Goal: Information Seeking & Learning: Understand process/instructions

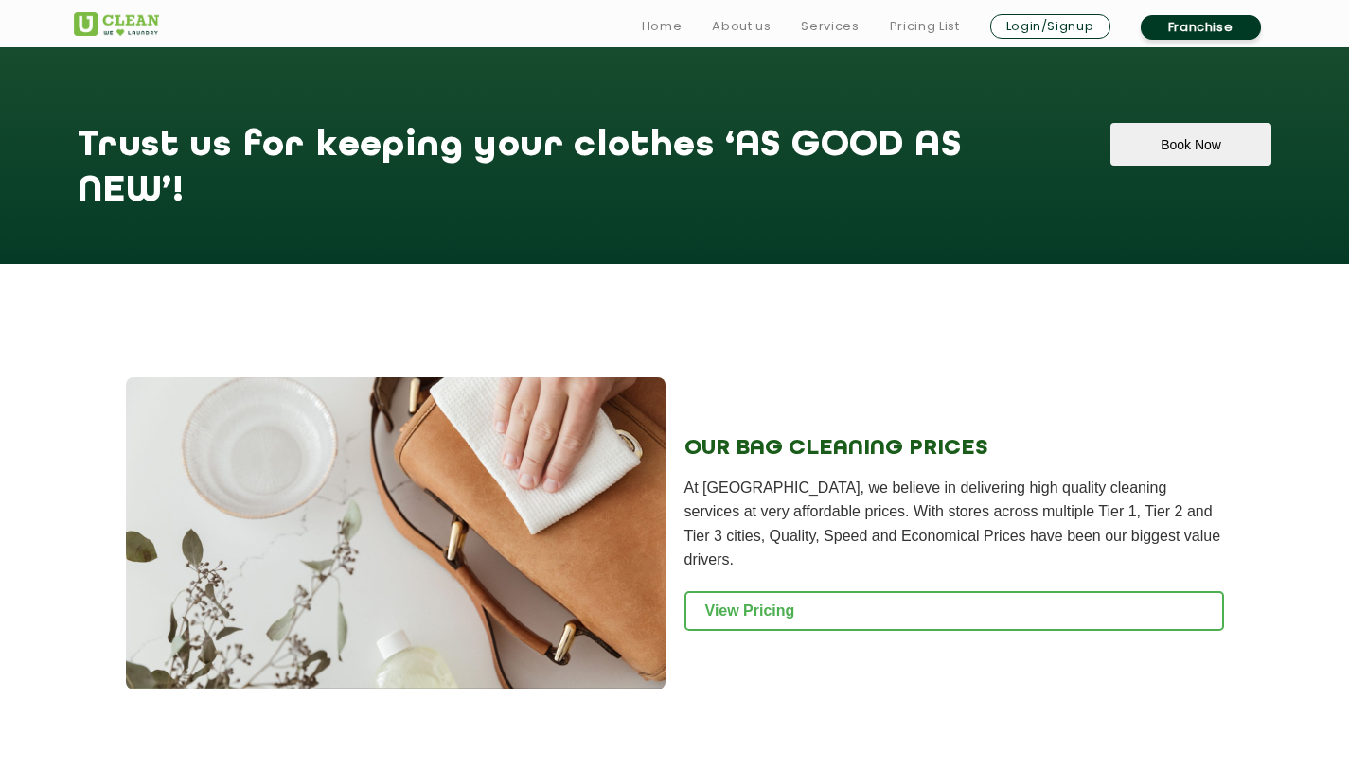
scroll to position [1629, 0]
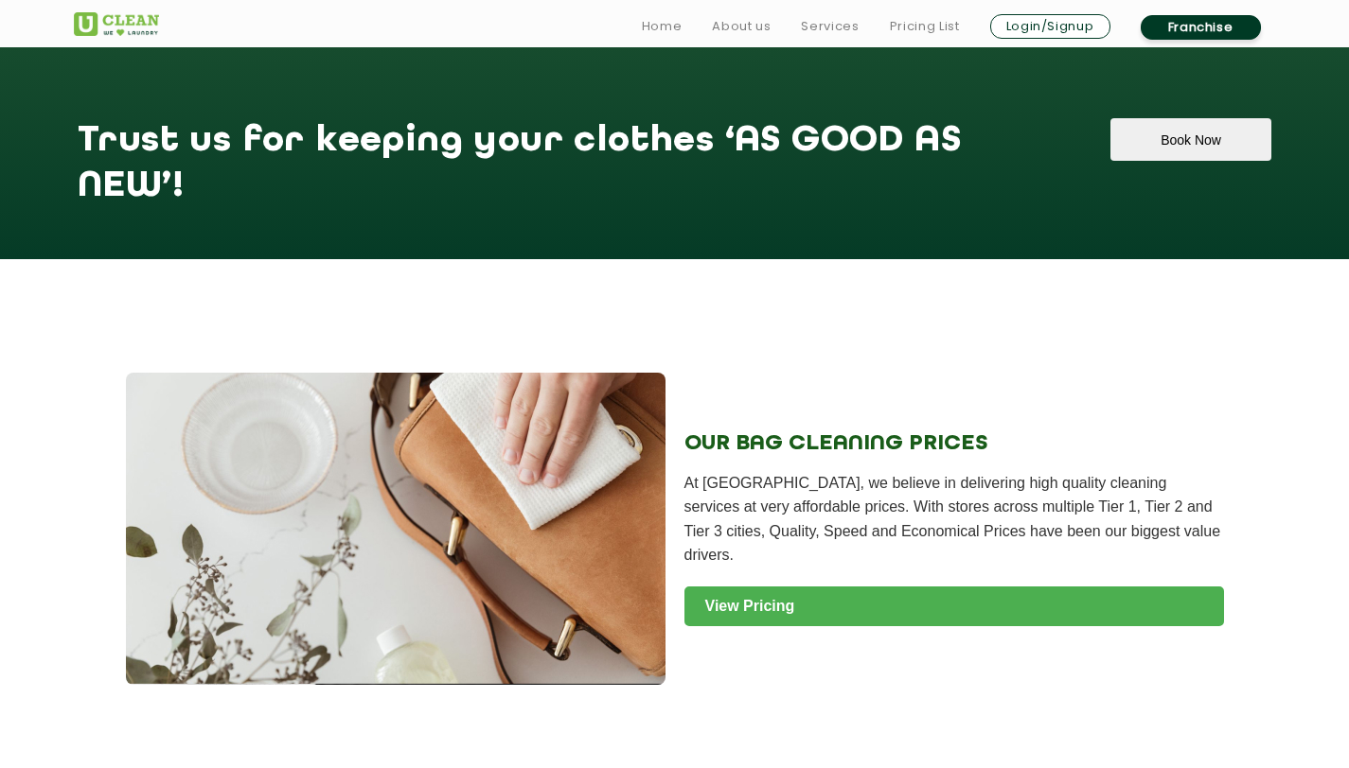
click at [767, 611] on link "View Pricing" at bounding box center [953, 607] width 539 height 40
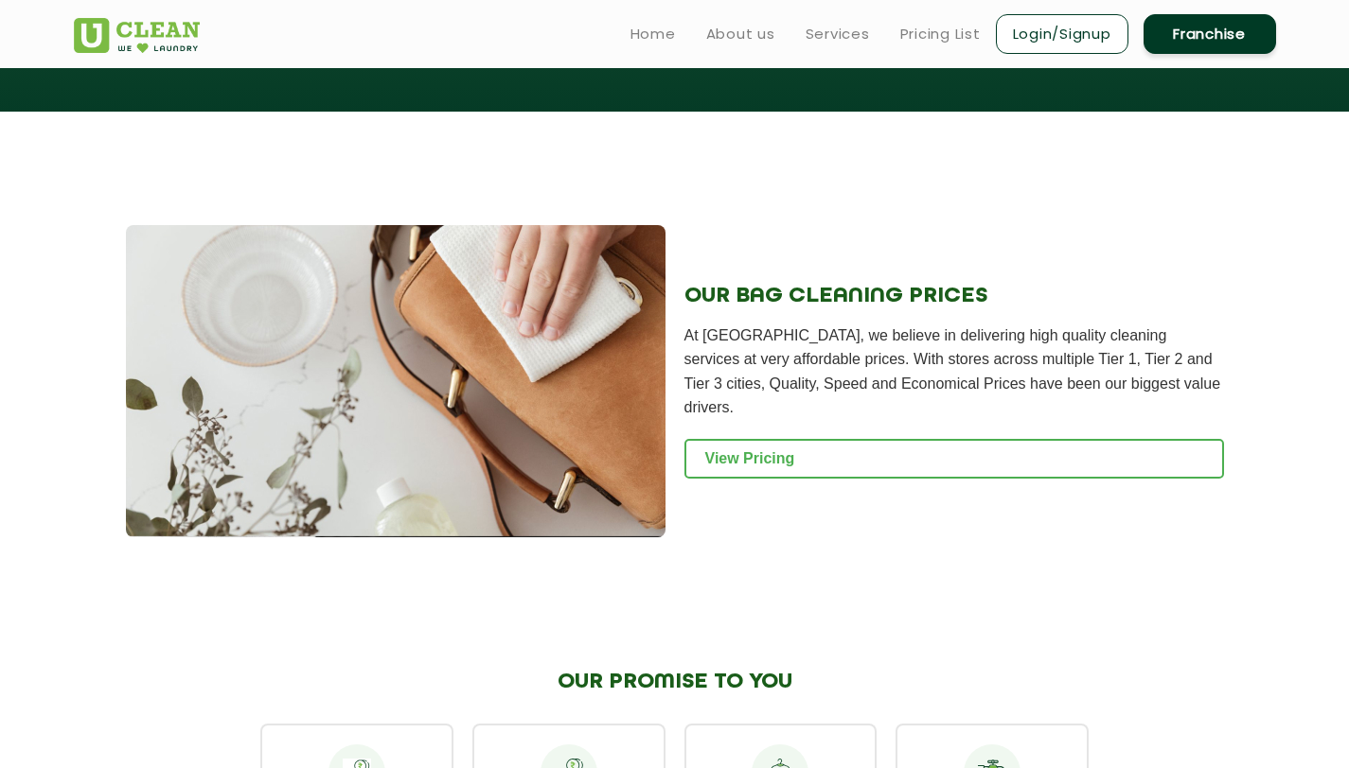
scroll to position [1661, 0]
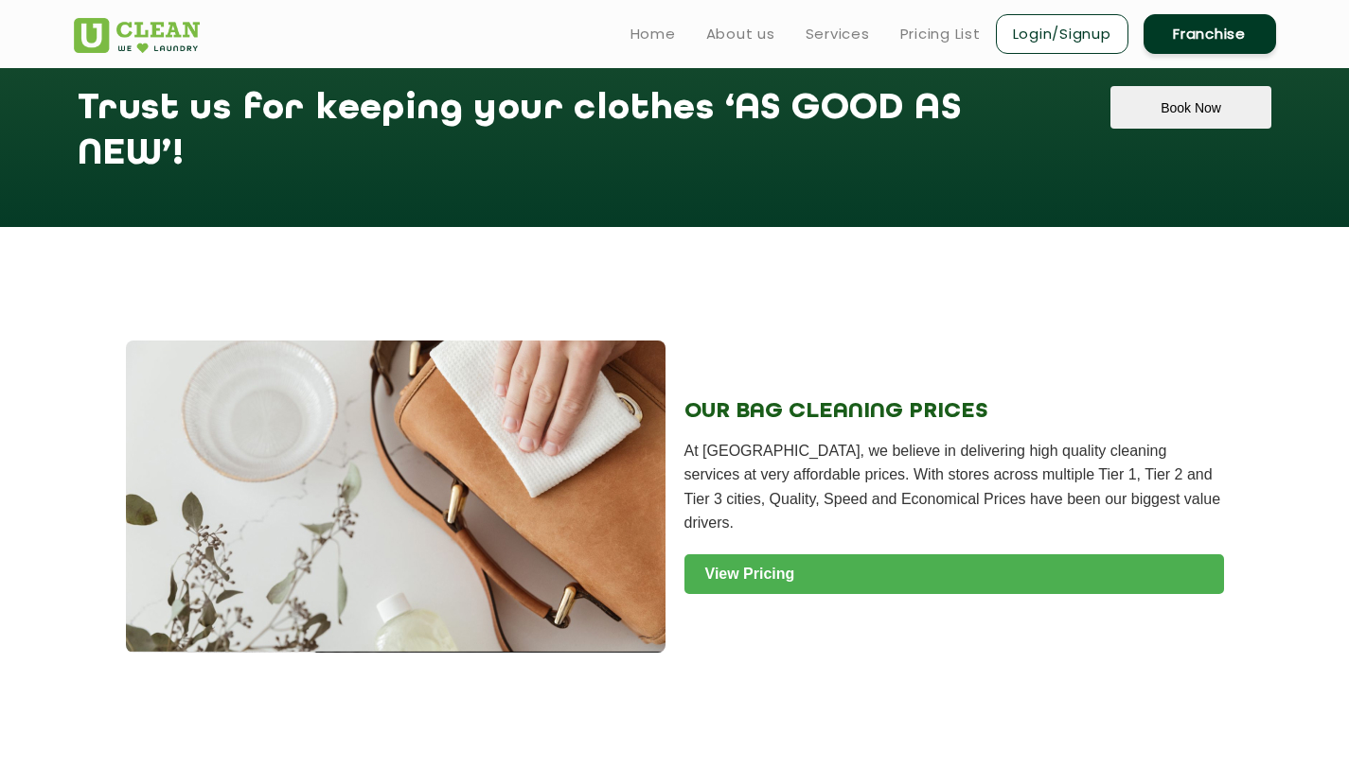
click at [964, 561] on link "View Pricing" at bounding box center [953, 575] width 539 height 40
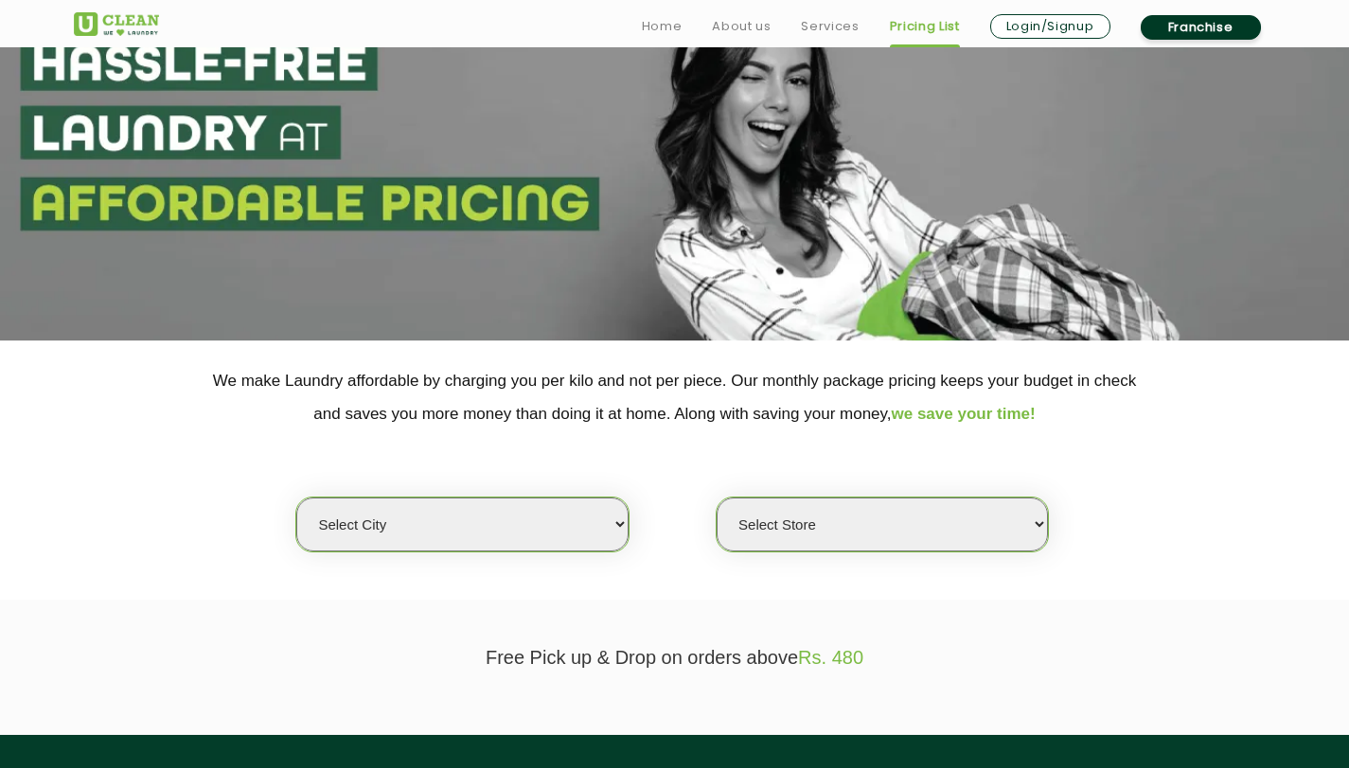
scroll to position [140, 0]
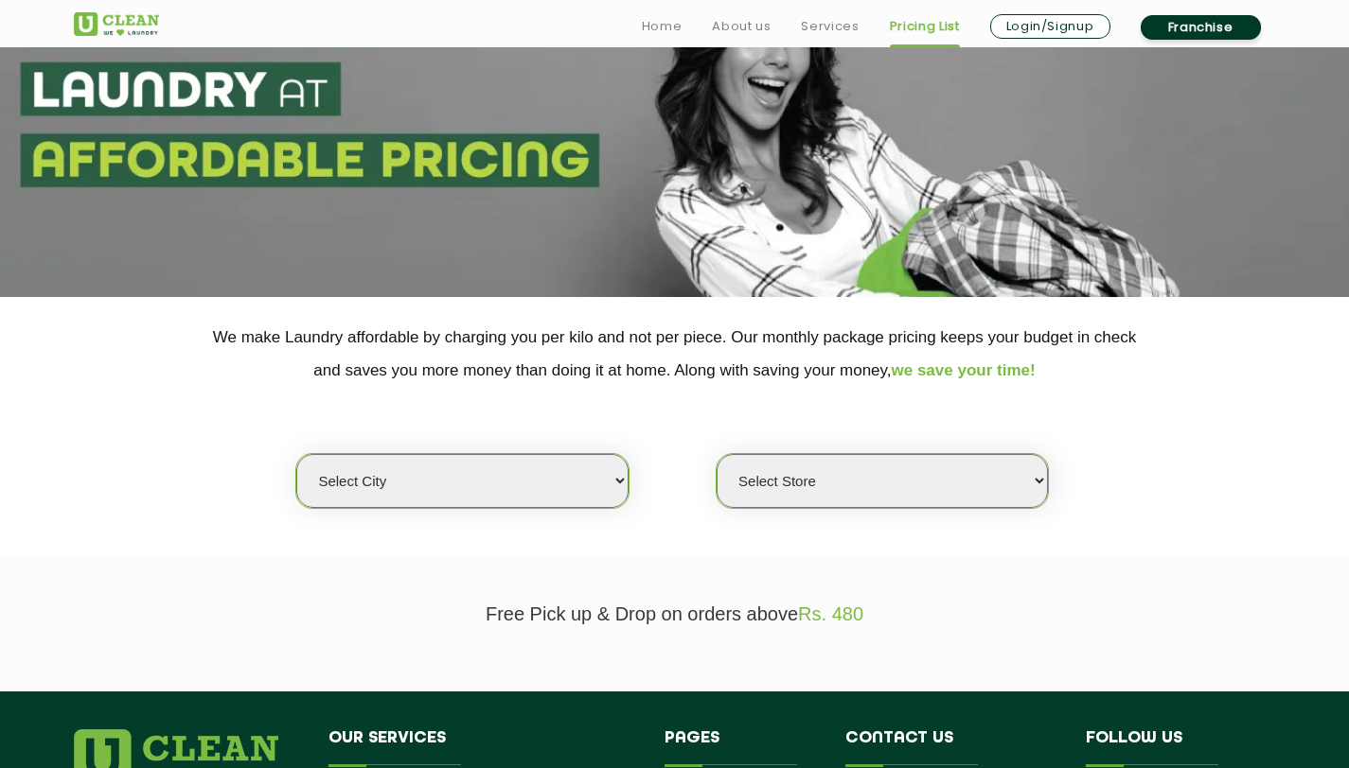
click at [616, 492] on select "Select city [GEOGRAPHIC_DATA] [GEOGRAPHIC_DATA] [GEOGRAPHIC_DATA] [GEOGRAPHIC_D…" at bounding box center [461, 481] width 331 height 54
select select "8"
click at [296, 454] on select "Select city [GEOGRAPHIC_DATA] [GEOGRAPHIC_DATA] [GEOGRAPHIC_DATA] [GEOGRAPHIC_D…" at bounding box center [461, 481] width 331 height 54
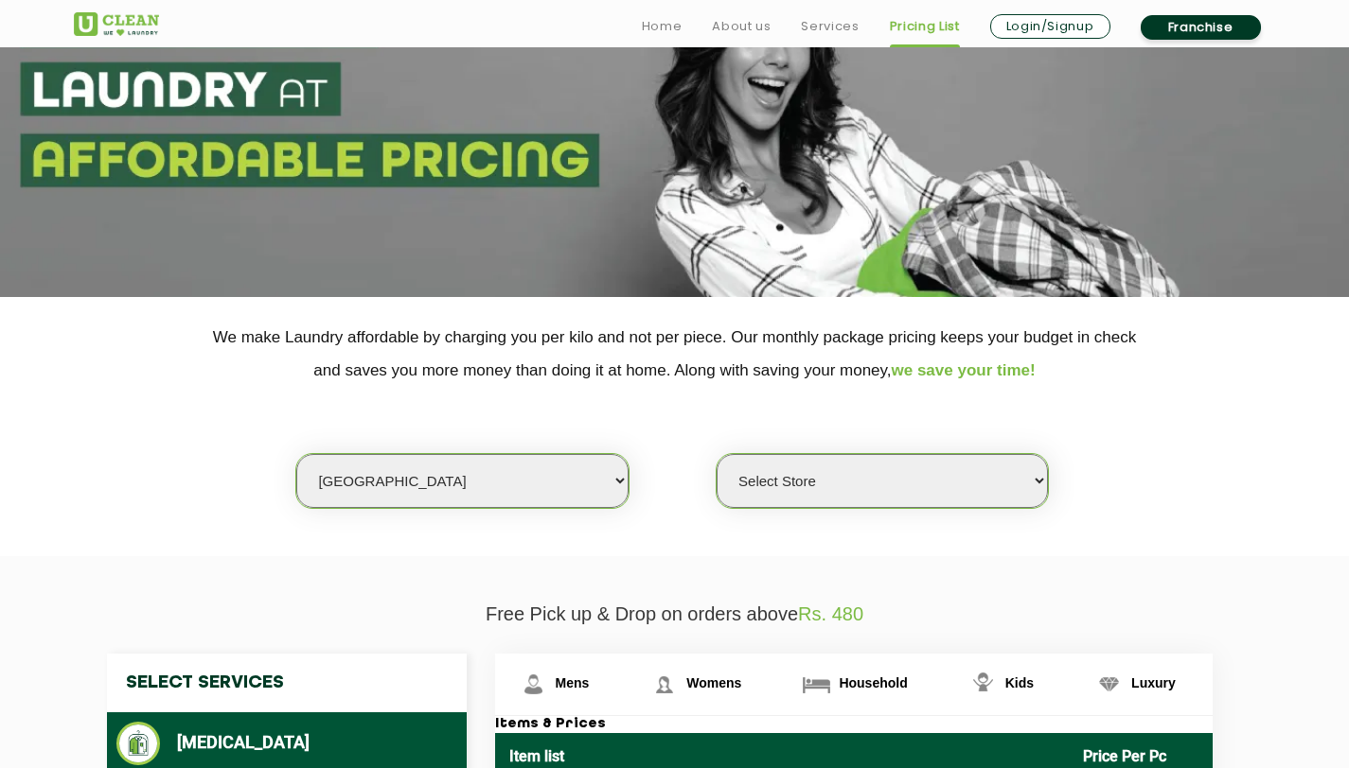
click at [754, 505] on select "Select Store UClean Jadavpur UClean Kamalgazi UClean Astra Towers UClean Bansdr…" at bounding box center [881, 481] width 331 height 54
select select "351"
click at [716, 454] on select "Select Store UClean Jadavpur UClean Kamalgazi UClean Astra Towers UClean Bansdr…" at bounding box center [881, 481] width 331 height 54
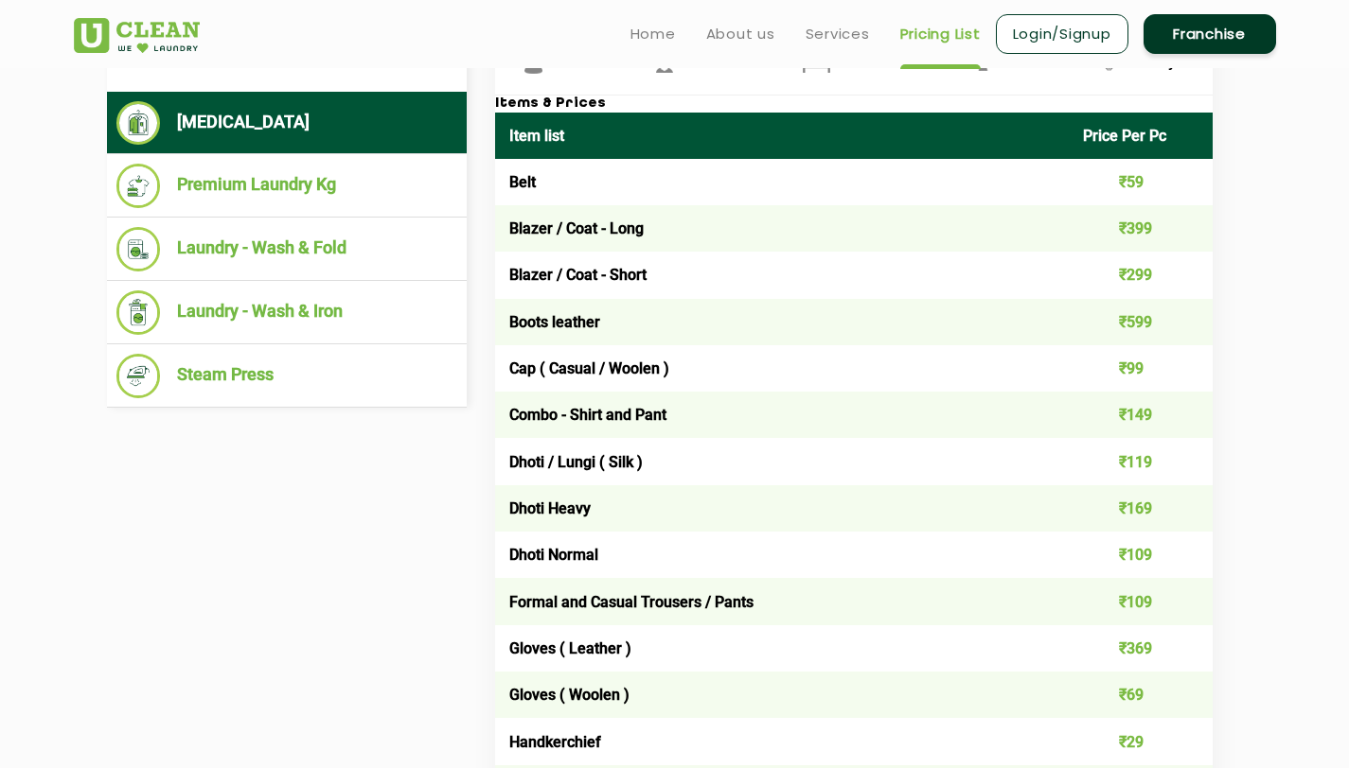
scroll to position [583, 0]
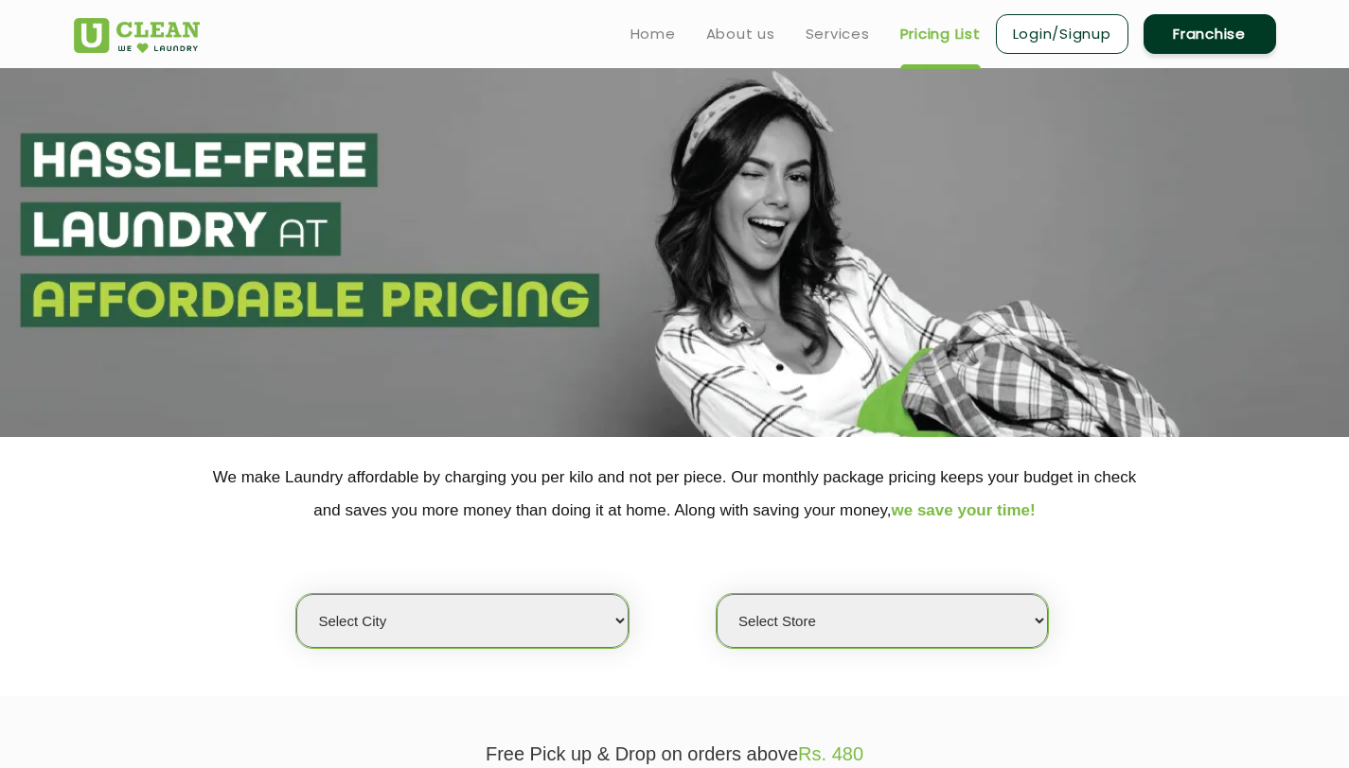
scroll to position [94, 0]
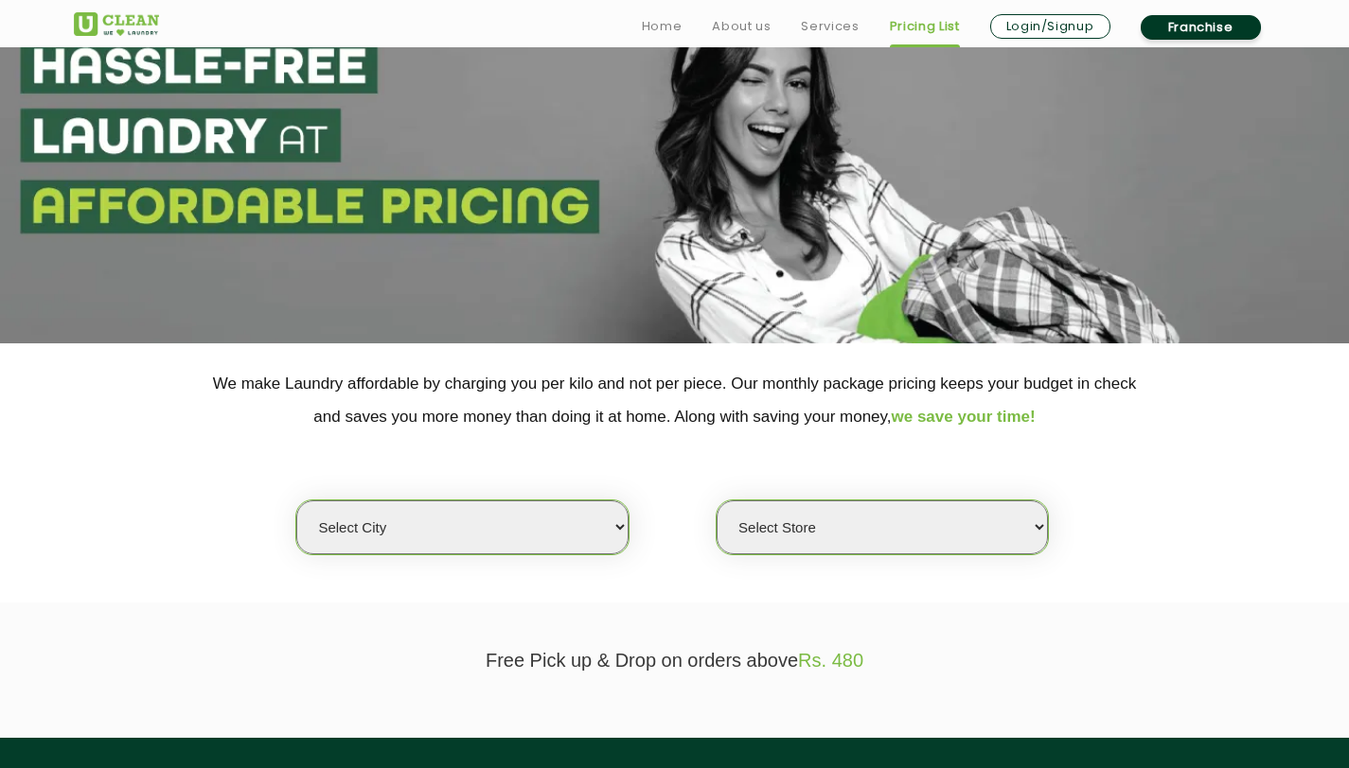
click at [507, 525] on select "Select city [GEOGRAPHIC_DATA] [GEOGRAPHIC_DATA] [GEOGRAPHIC_DATA] [GEOGRAPHIC_D…" at bounding box center [461, 528] width 331 height 54
